Goal: Task Accomplishment & Management: Use online tool/utility

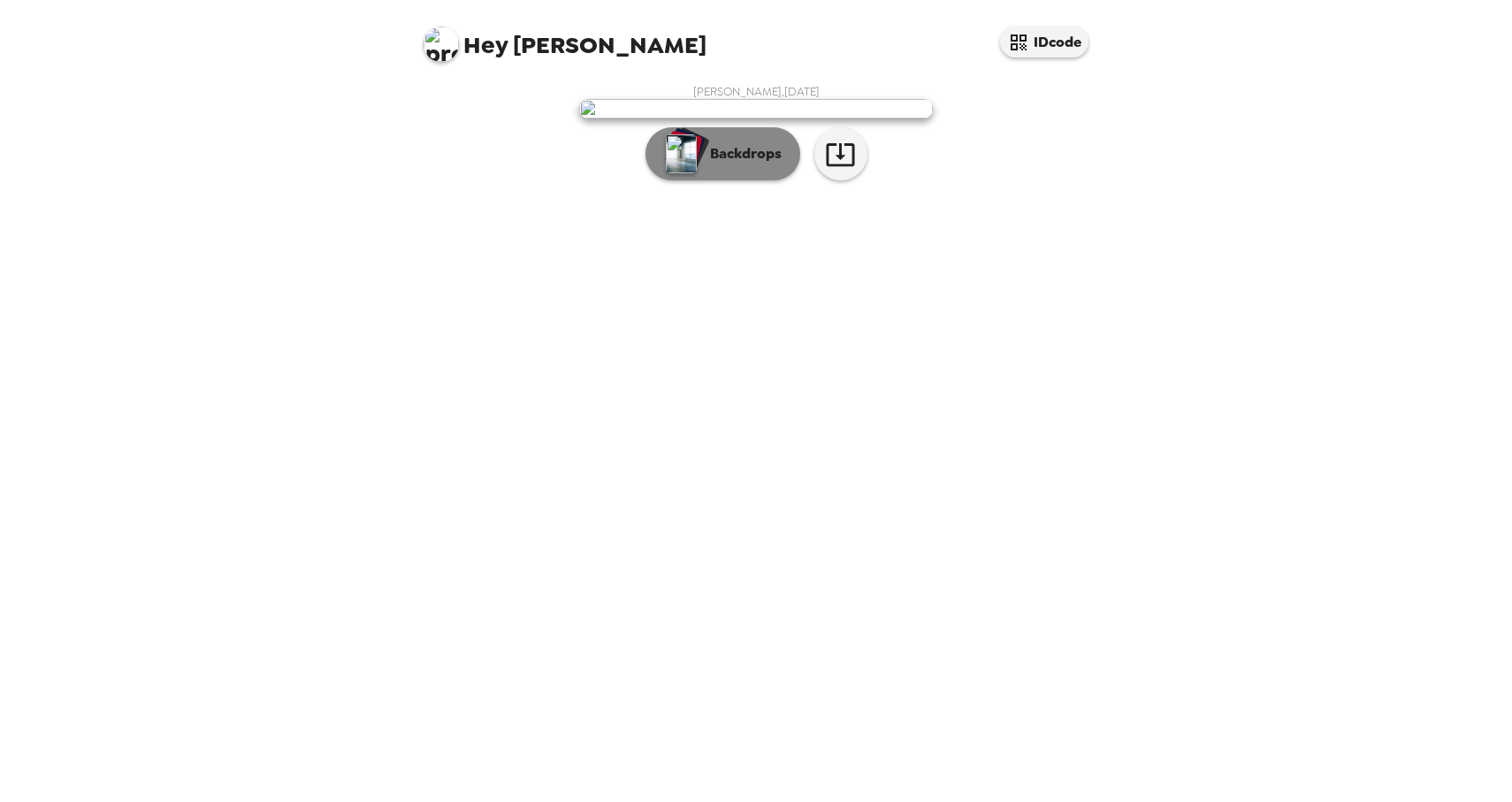
click at [763, 165] on p "Backdrops" at bounding box center [741, 153] width 80 height 21
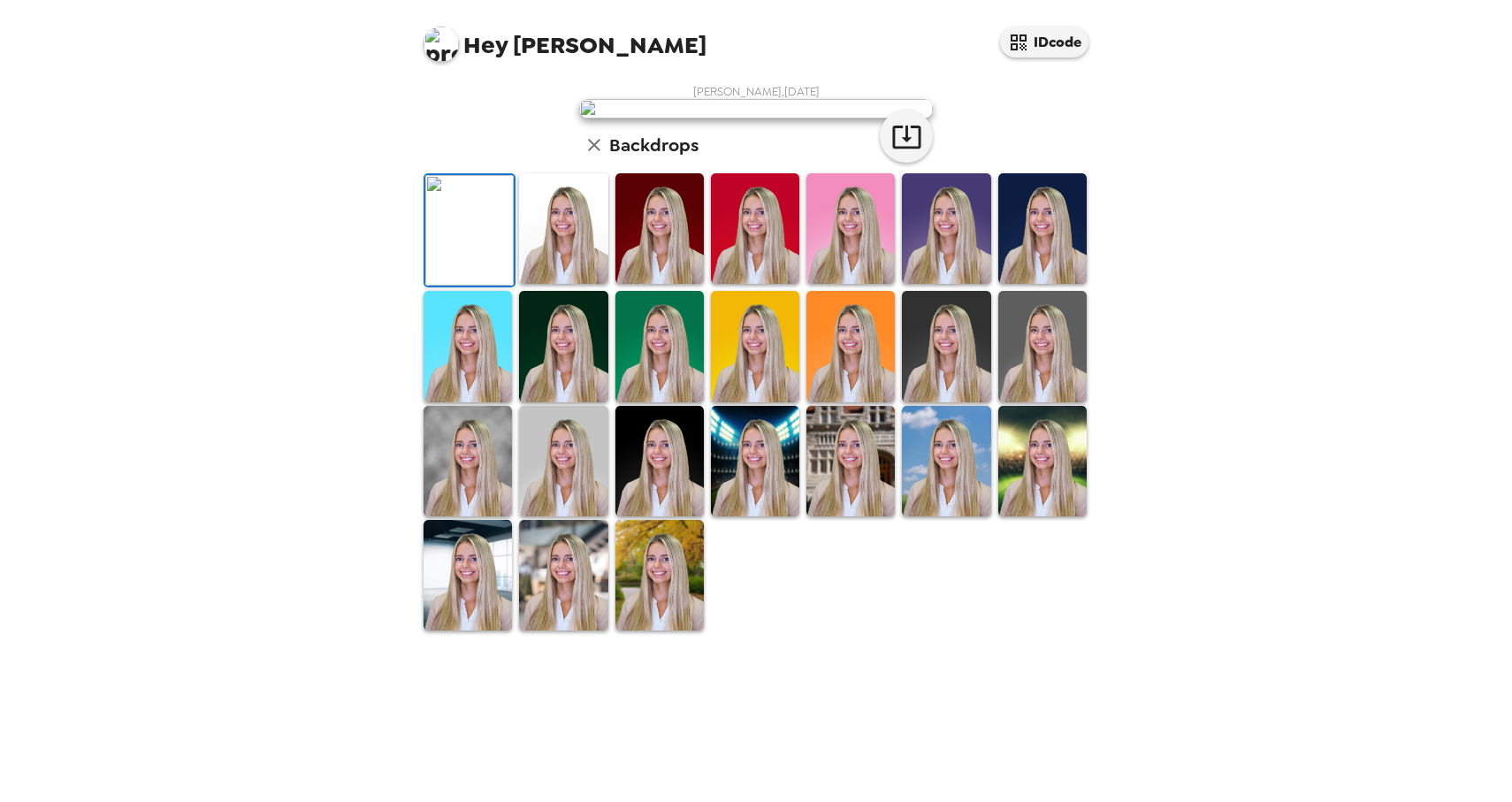
scroll to position [186, 0]
click at [771, 284] on img at bounding box center [754, 227] width 88 height 110
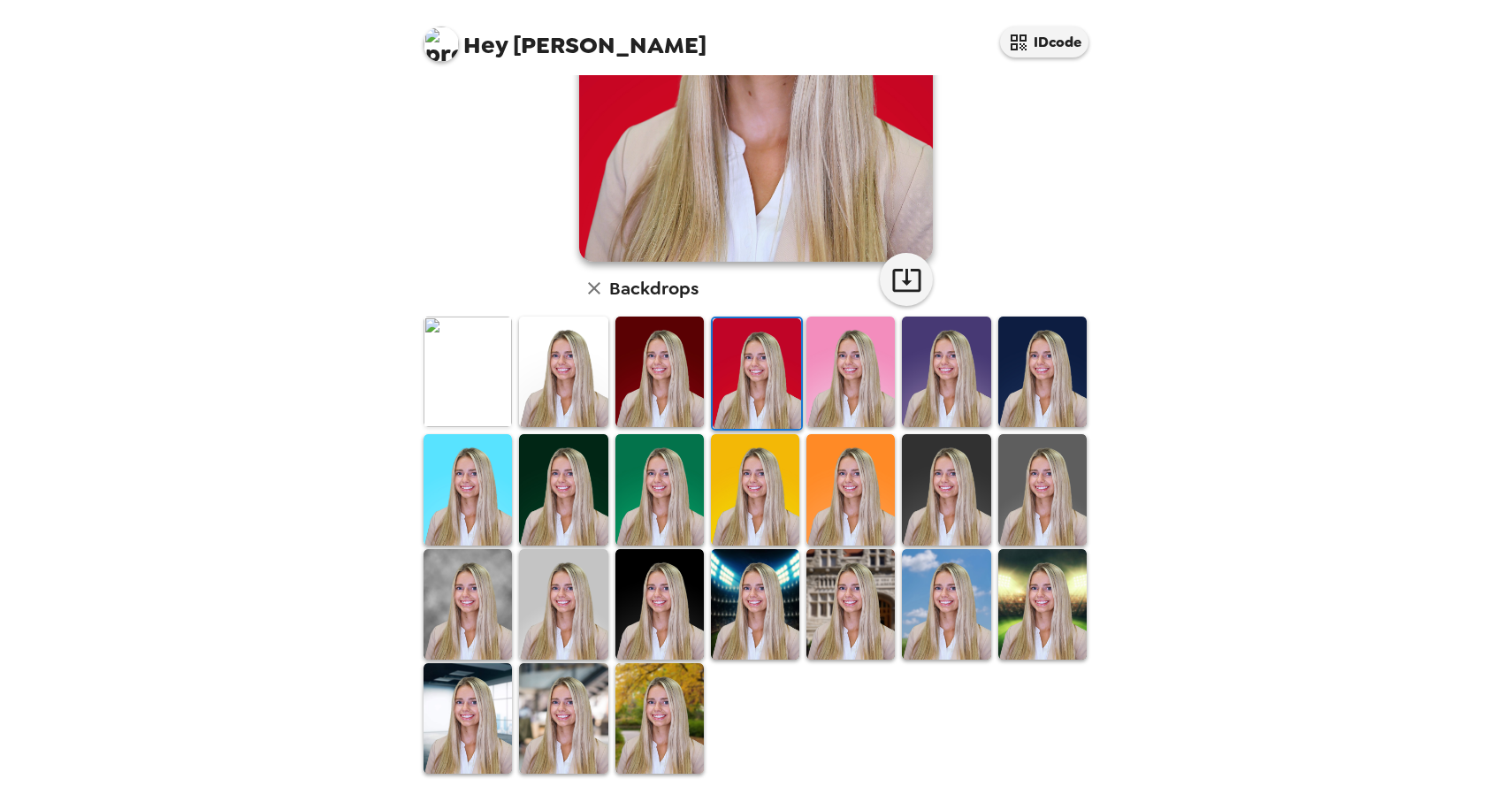
click at [1053, 370] on img at bounding box center [1042, 371] width 88 height 110
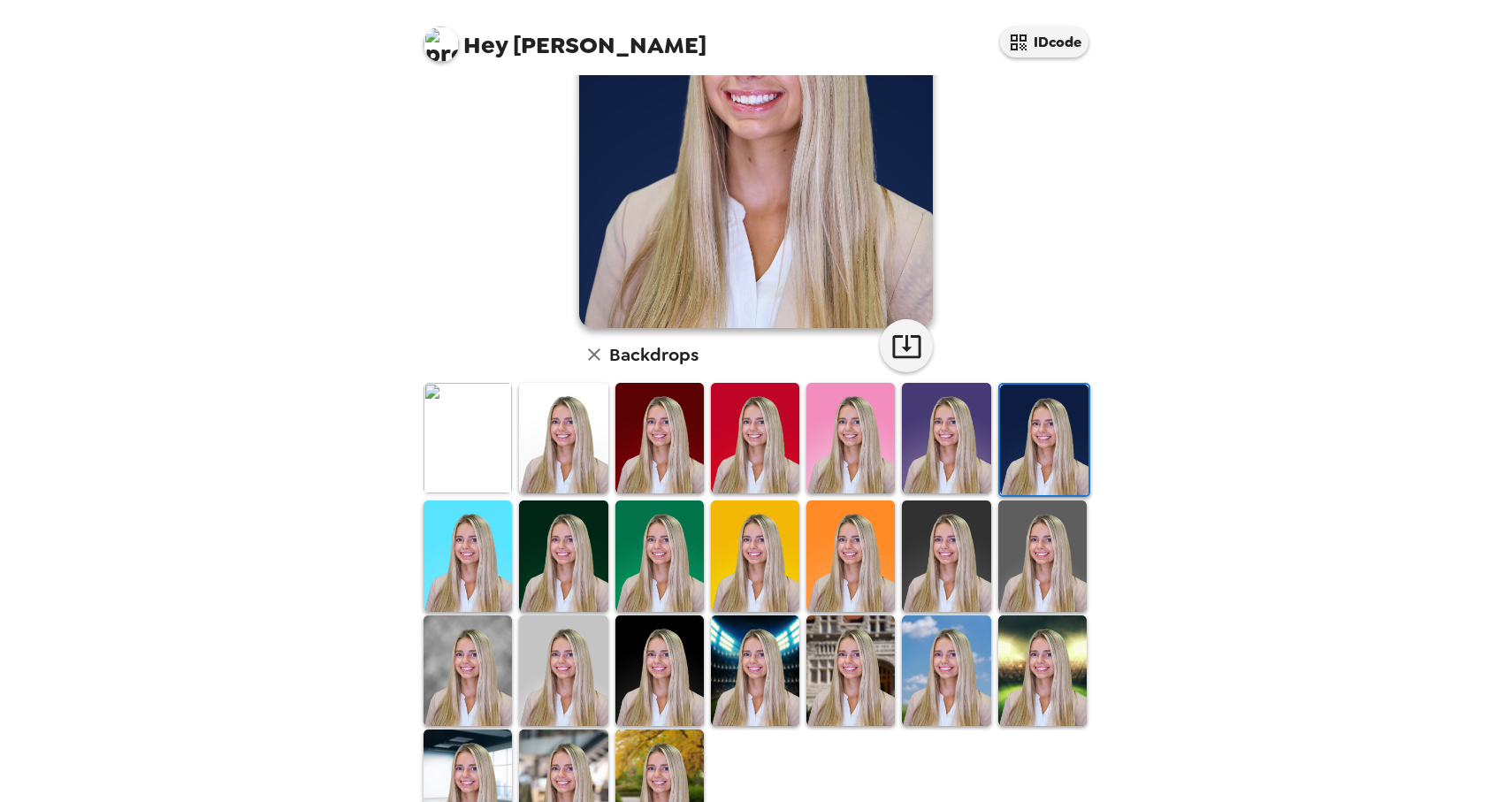
scroll to position [242, 0]
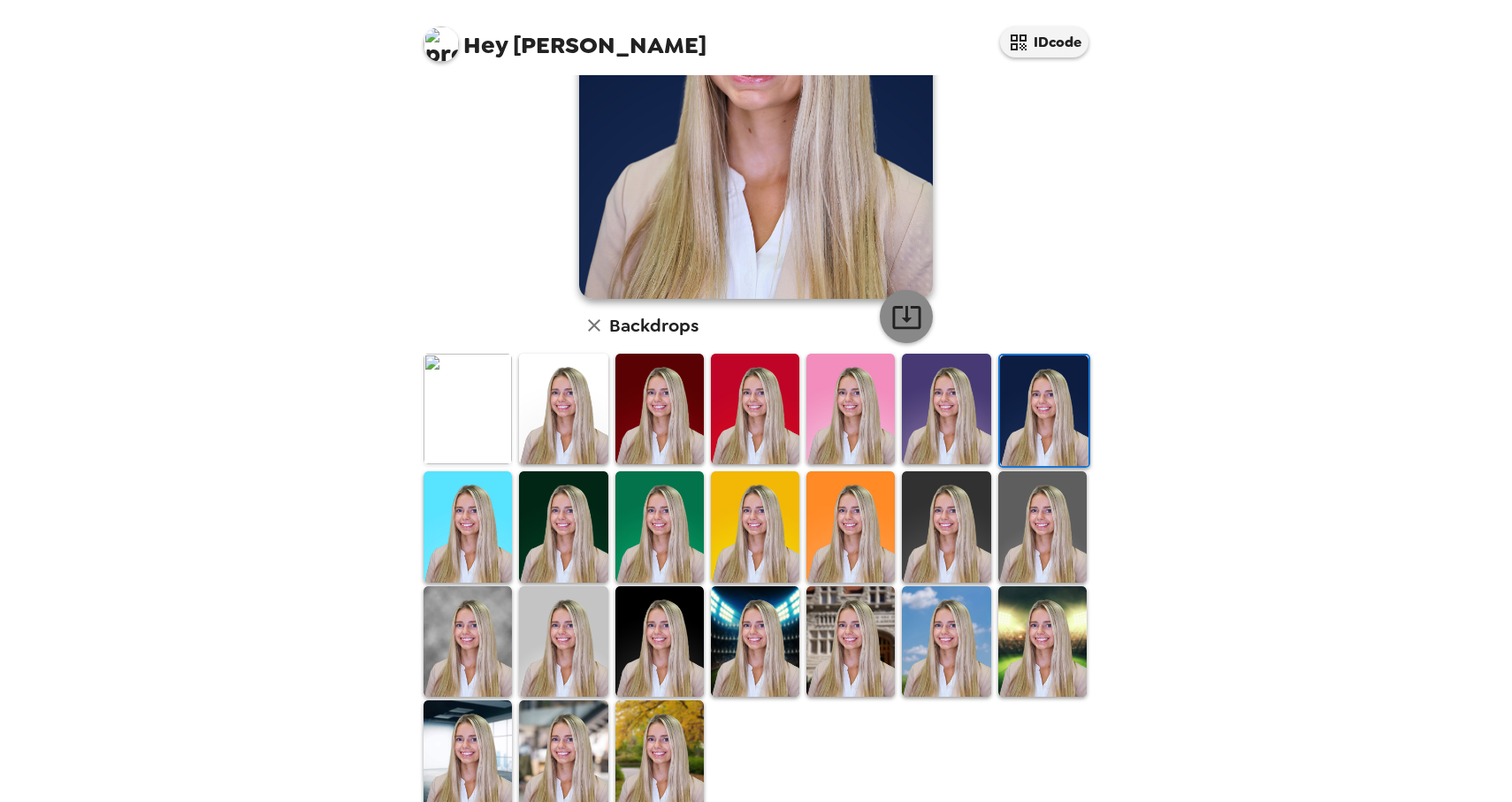
click at [905, 320] on icon "button" at bounding box center [906, 316] width 28 height 23
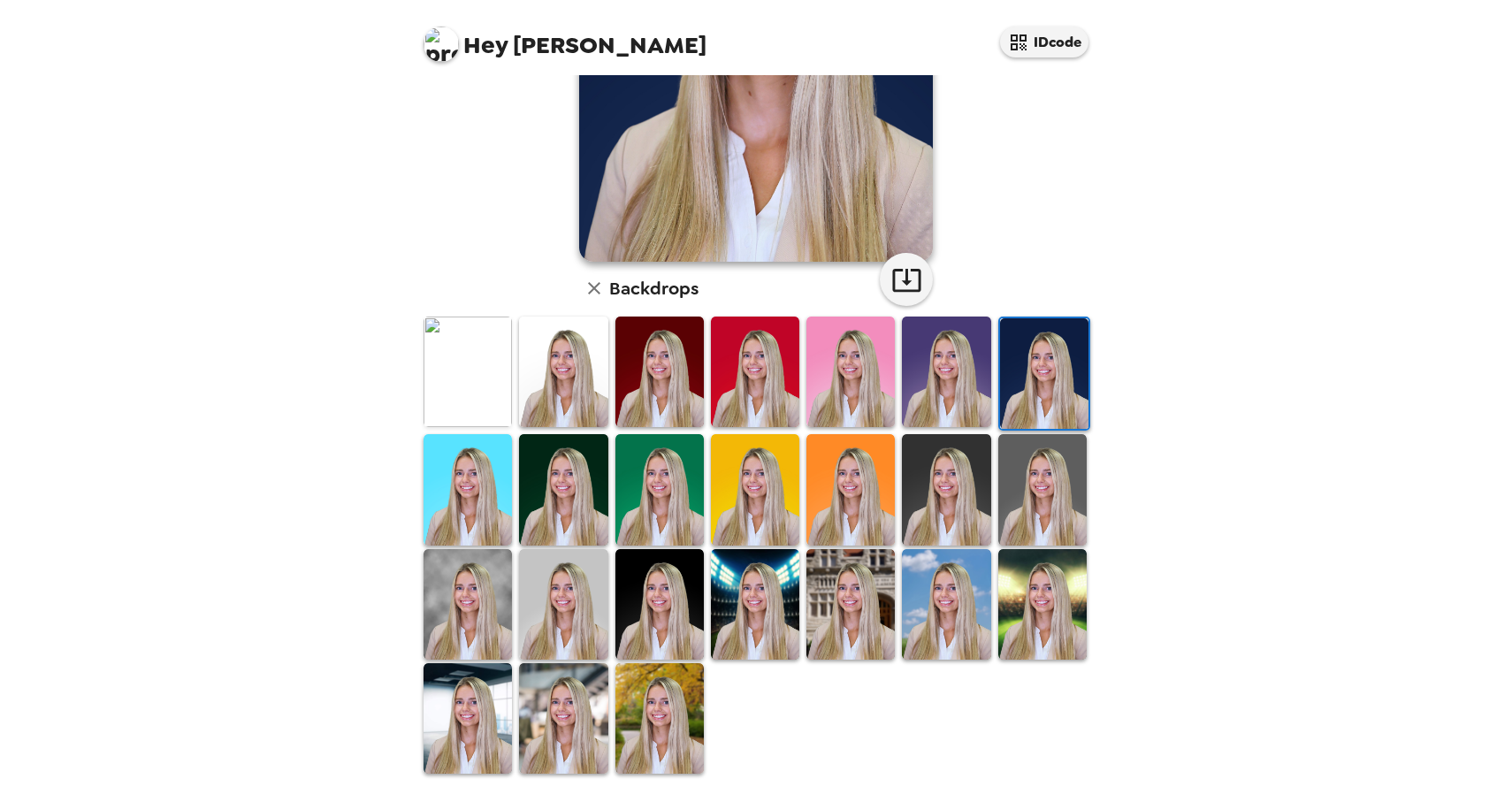
click at [449, 597] on img at bounding box center [468, 604] width 88 height 110
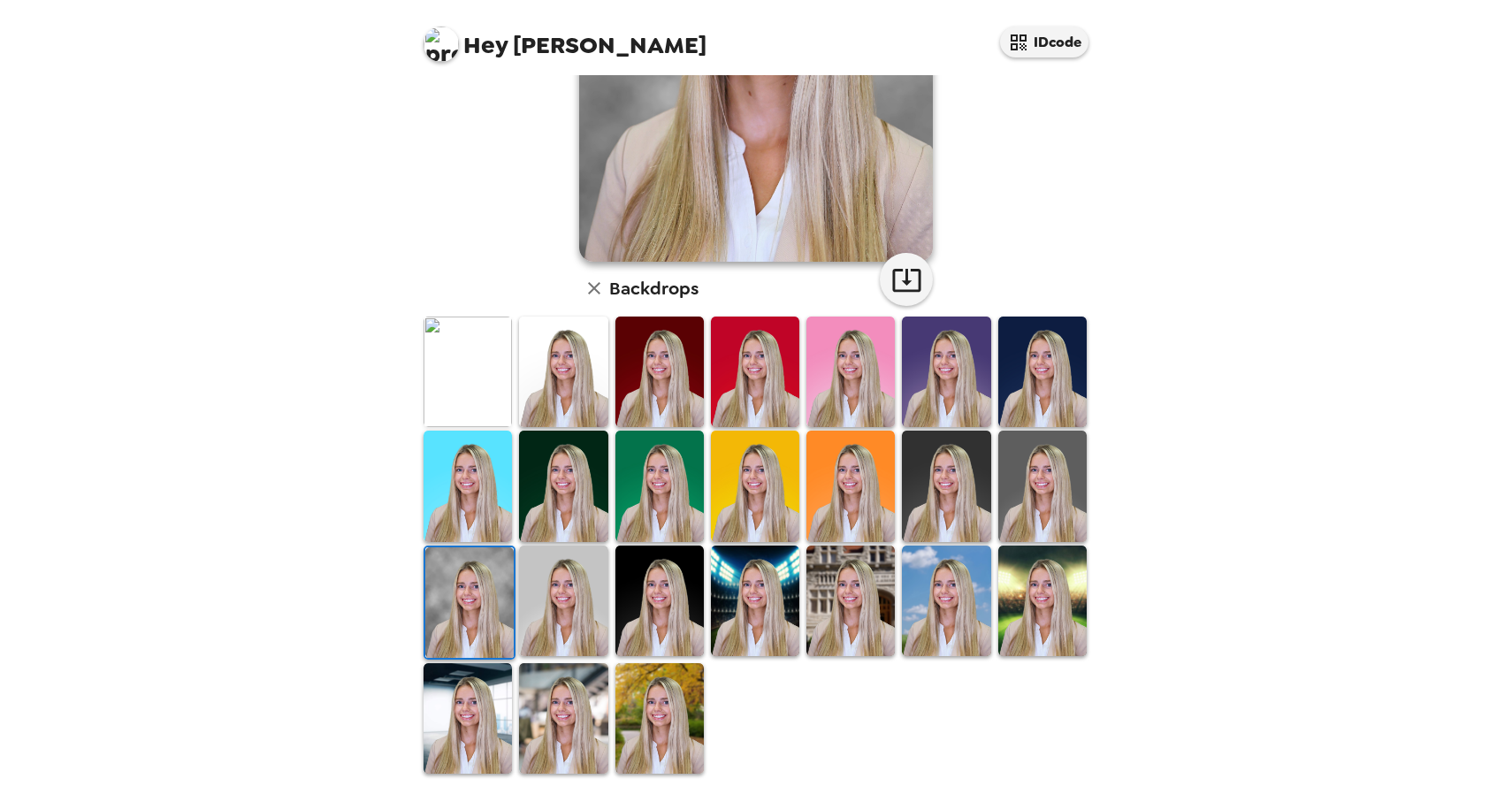
click at [772, 621] on img at bounding box center [754, 600] width 88 height 110
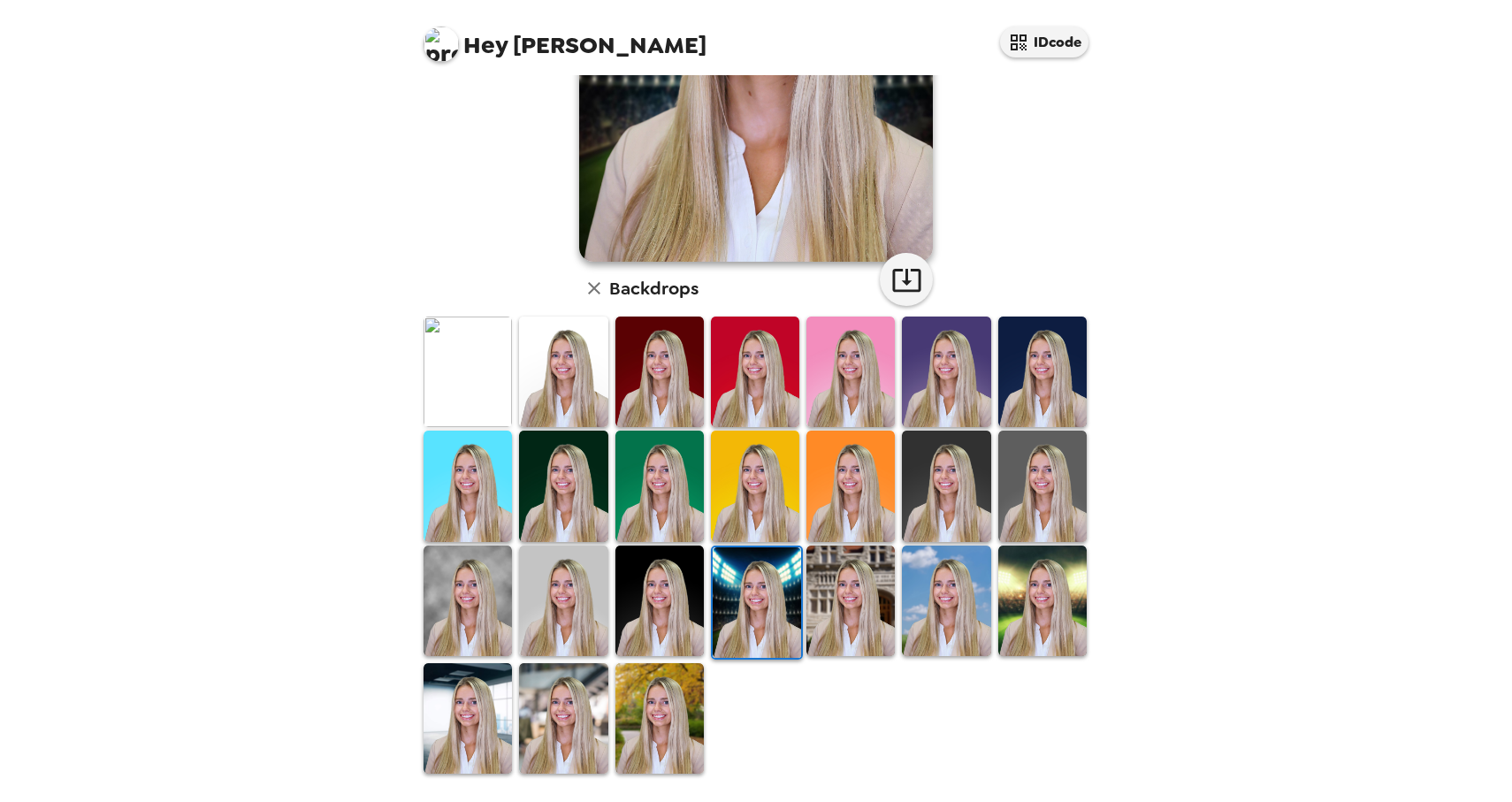
click at [1063, 613] on img at bounding box center [1042, 600] width 88 height 110
